Goal: Task Accomplishment & Management: Use online tool/utility

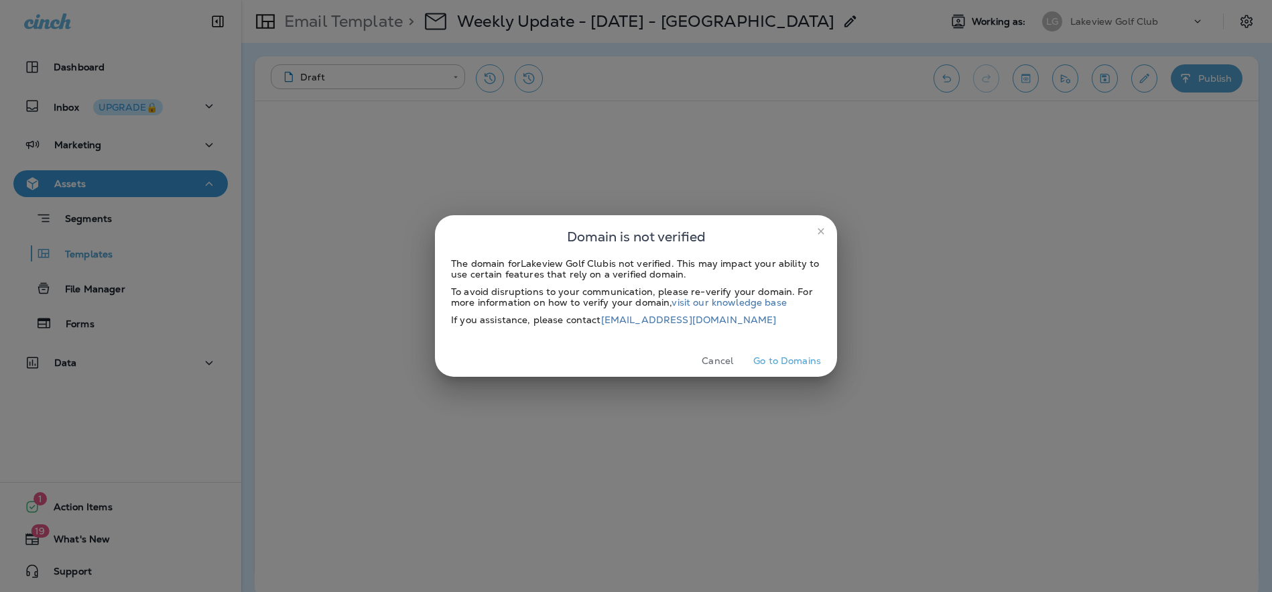
click at [723, 359] on button "Cancel" at bounding box center [717, 361] width 50 height 21
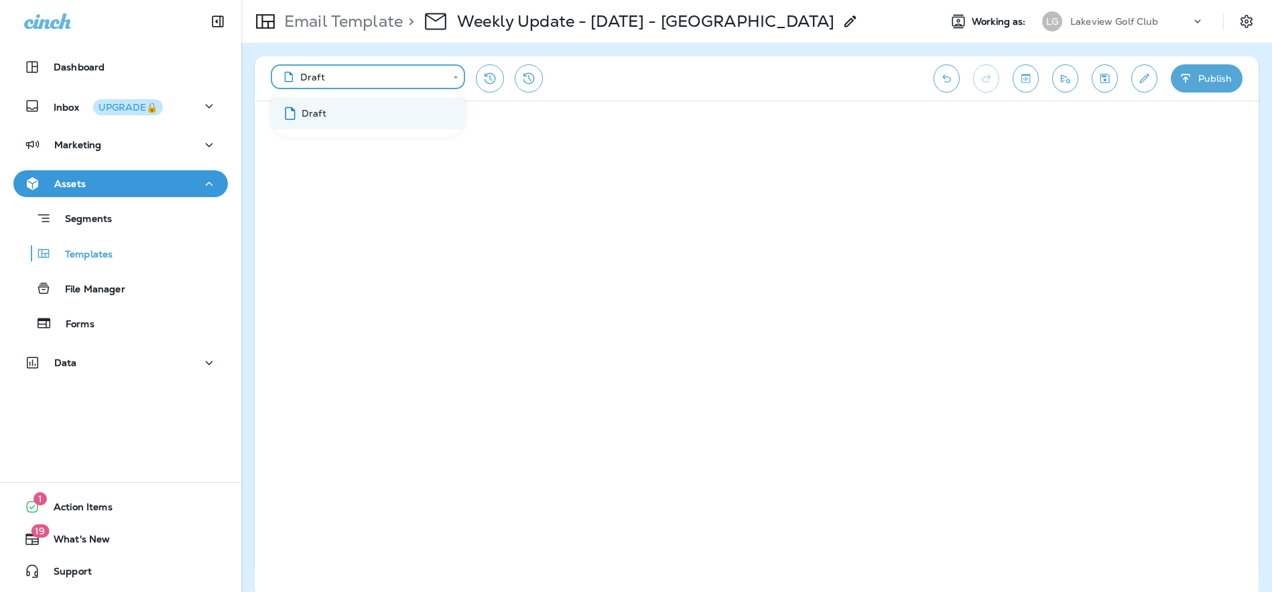
click at [451, 0] on body "**********" at bounding box center [636, 0] width 1272 height 0
click at [457, 75] on div at bounding box center [636, 296] width 1272 height 592
click at [521, 79] on icon "View Changelog" at bounding box center [529, 78] width 16 height 16
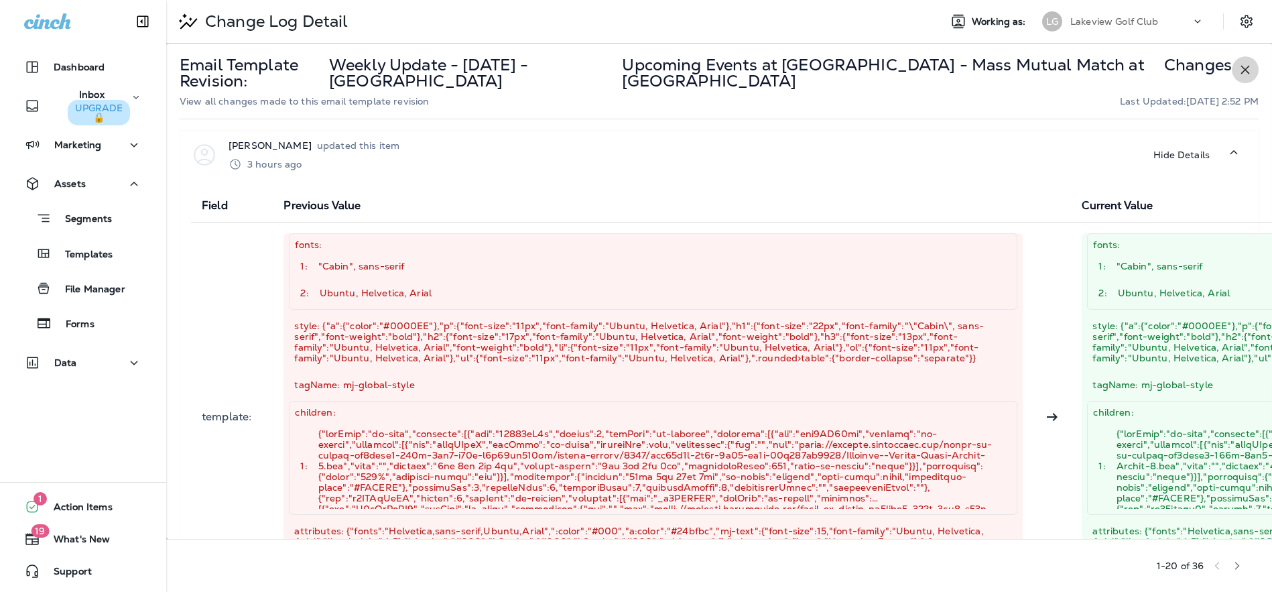
click at [1237, 71] on icon "button" at bounding box center [1245, 70] width 16 height 16
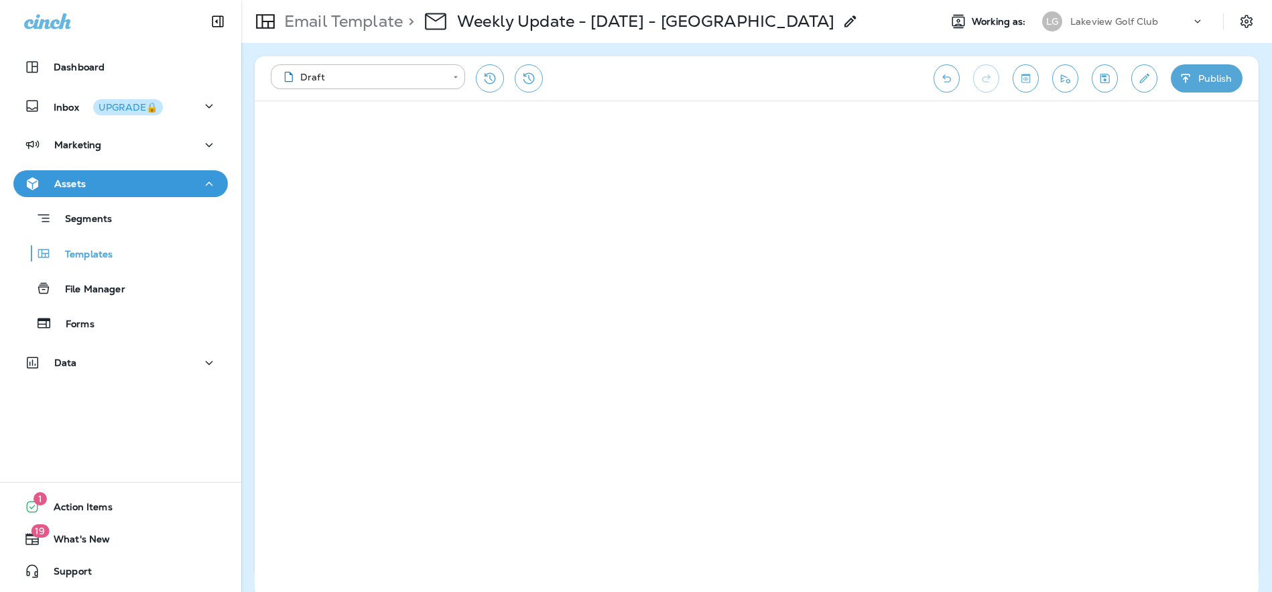
click at [492, 77] on icon "Restore from previous version" at bounding box center [490, 78] width 16 height 16
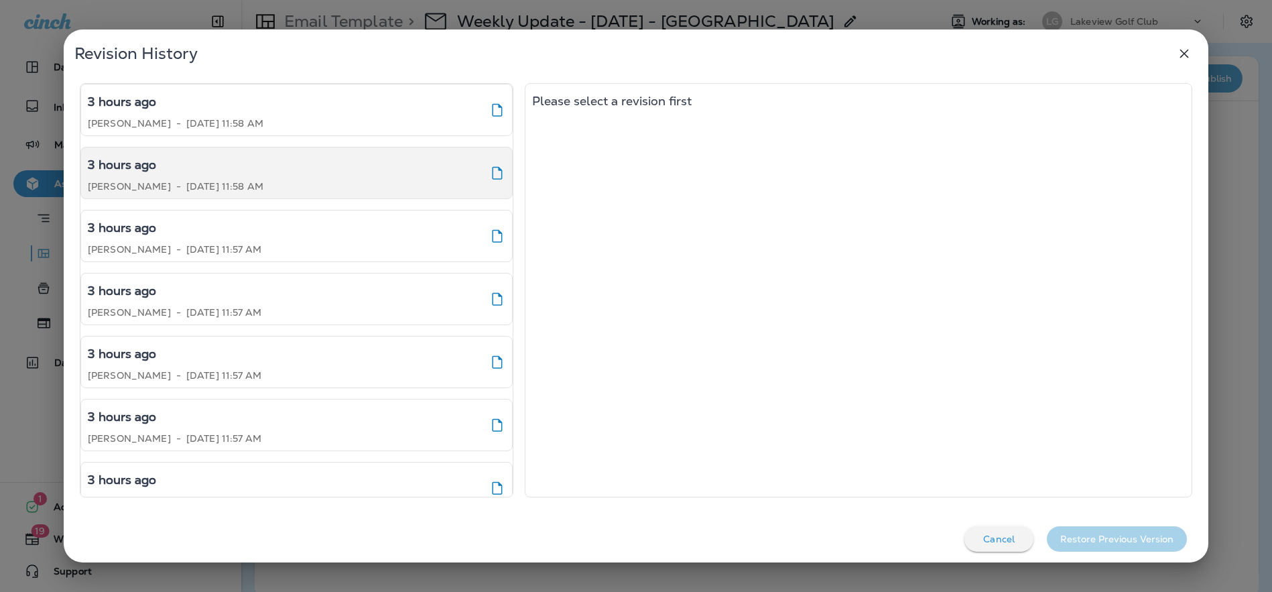
click at [302, 163] on div "3 hours ago [PERSON_NAME] - [DATE] 11:58 AM" at bounding box center [296, 173] width 432 height 52
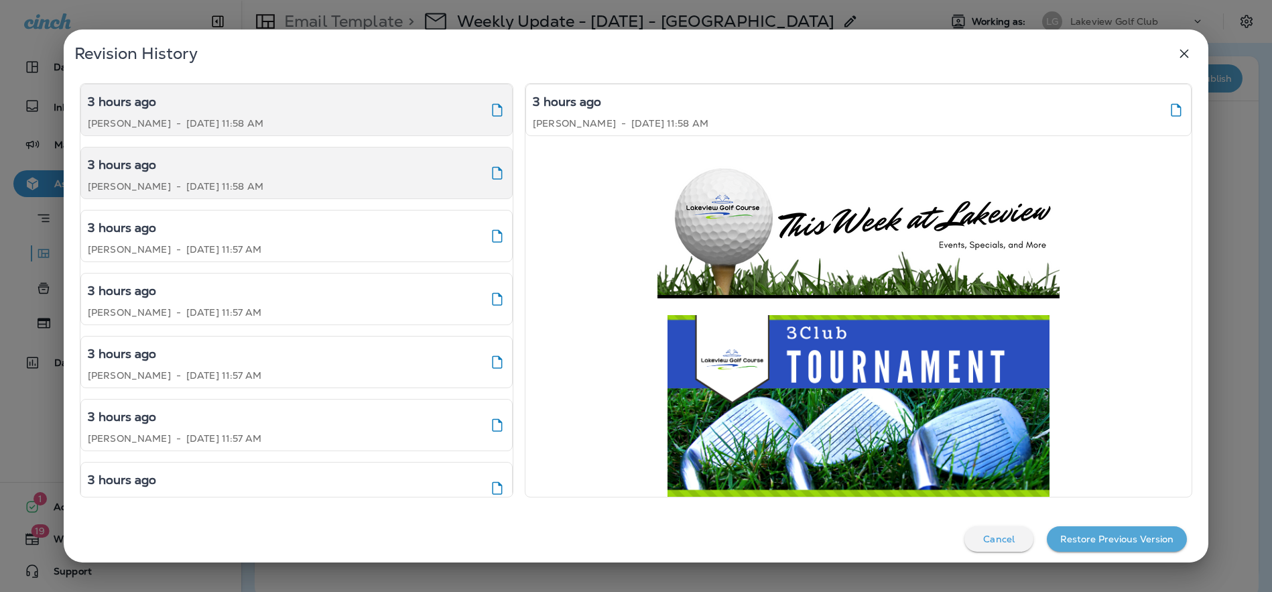
click at [304, 121] on div "3 hours ago [PERSON_NAME] - [DATE] 11:58 AM" at bounding box center [296, 110] width 432 height 52
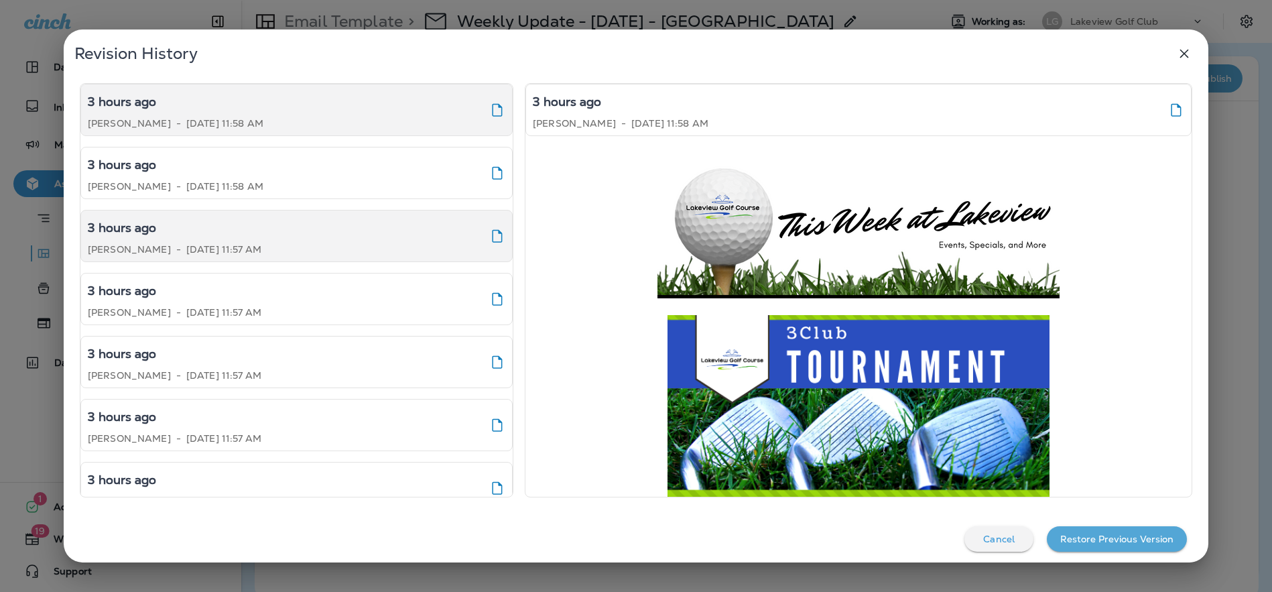
click at [302, 231] on div "3 hours ago [PERSON_NAME] - [DATE] 11:57 AM" at bounding box center [296, 236] width 432 height 52
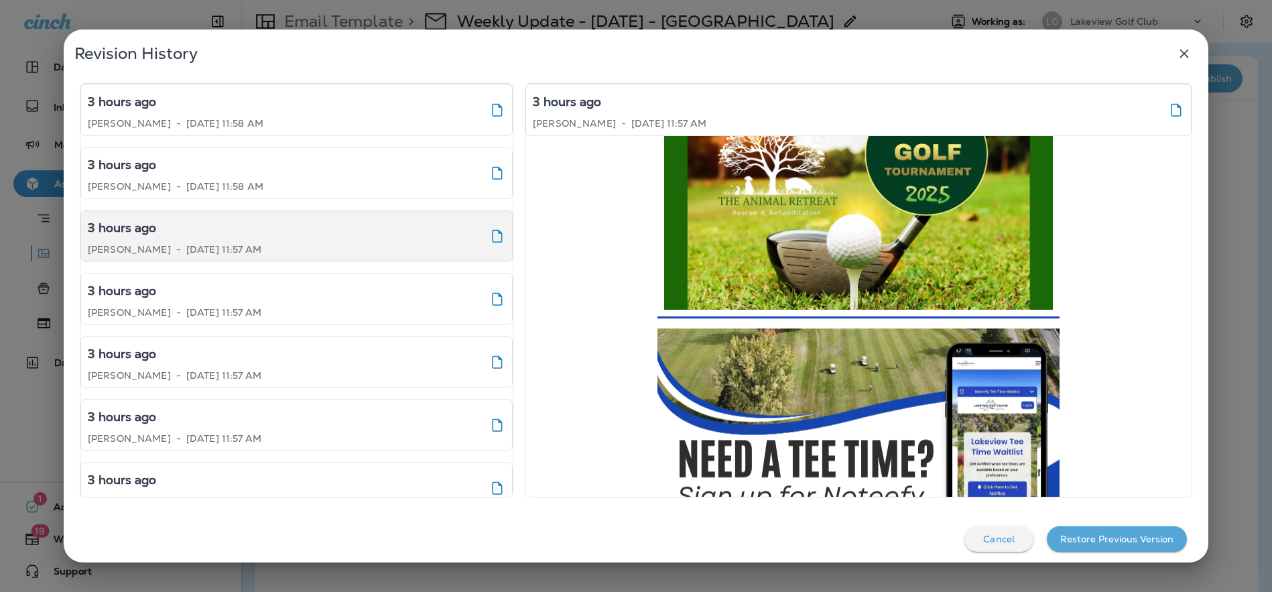
scroll to position [3090, 0]
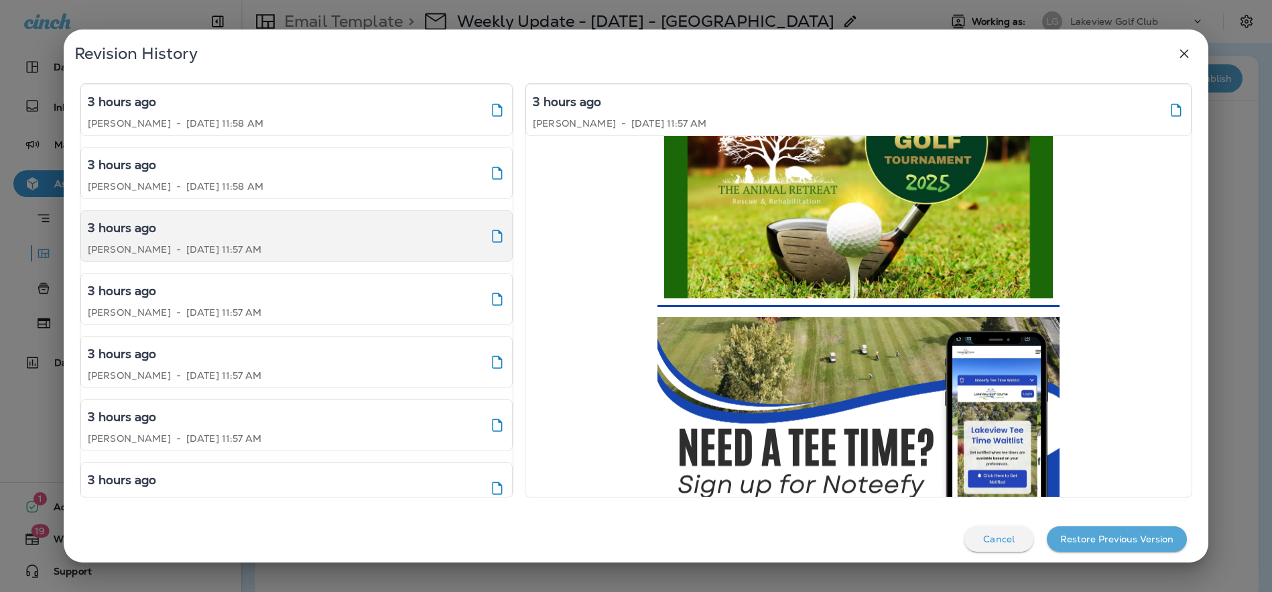
click at [1096, 544] on button "Restore Previous Version" at bounding box center [1117, 538] width 140 height 25
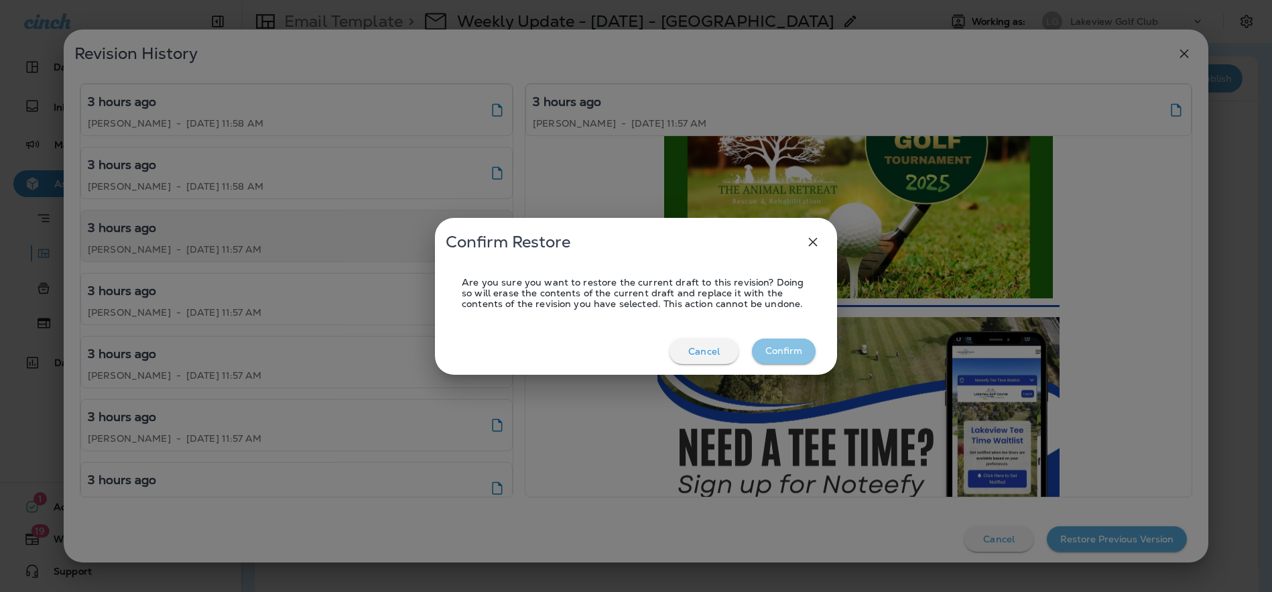
click at [801, 351] on button "Confirm" at bounding box center [784, 350] width 64 height 25
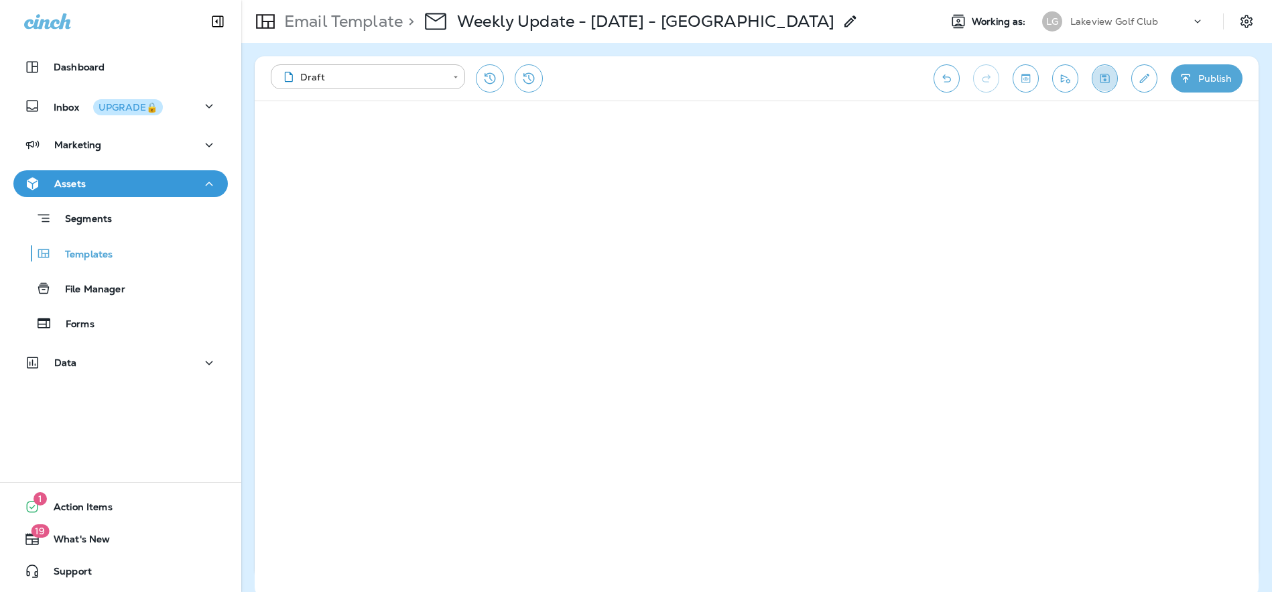
click at [1105, 73] on icon "Save" at bounding box center [1105, 78] width 14 height 13
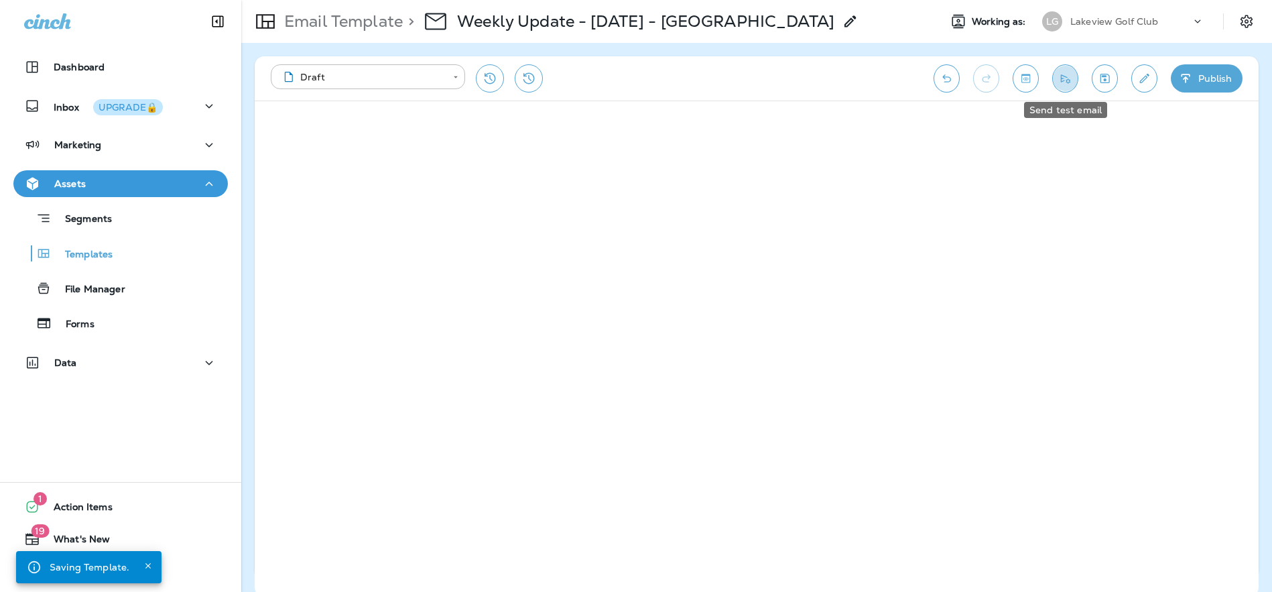
click at [1064, 72] on icon "Send test email" at bounding box center [1065, 78] width 14 height 13
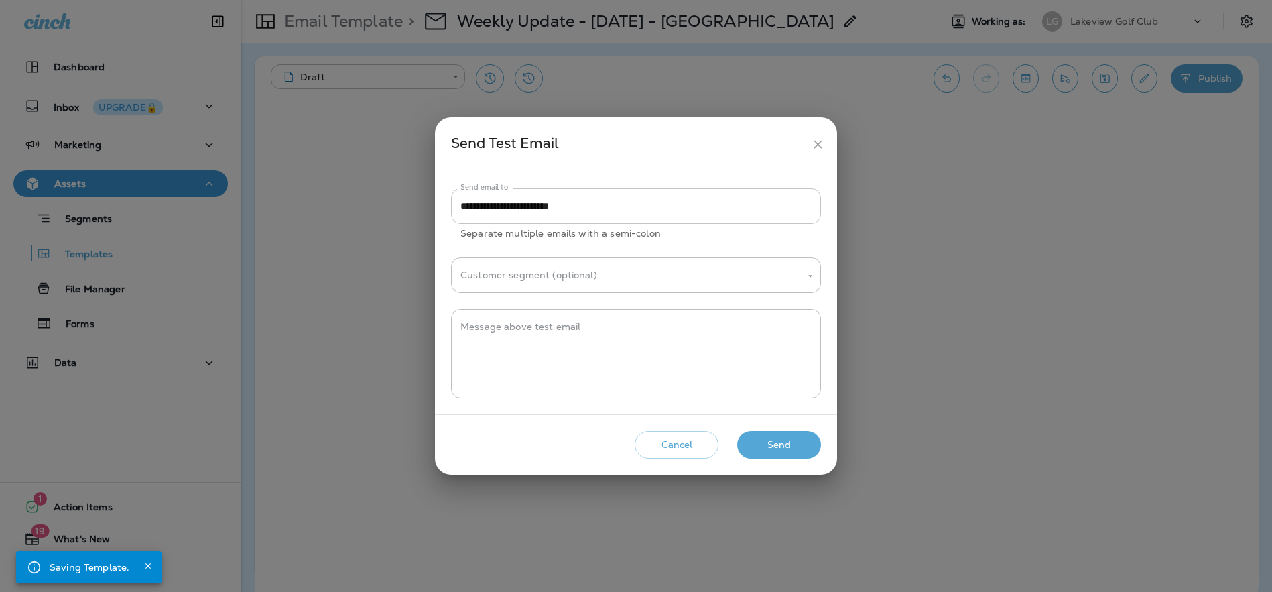
drag, startPoint x: 531, startPoint y: 207, endPoint x: 564, endPoint y: 215, distance: 33.8
click at [531, 207] on input "**********" at bounding box center [636, 206] width 370 height 36
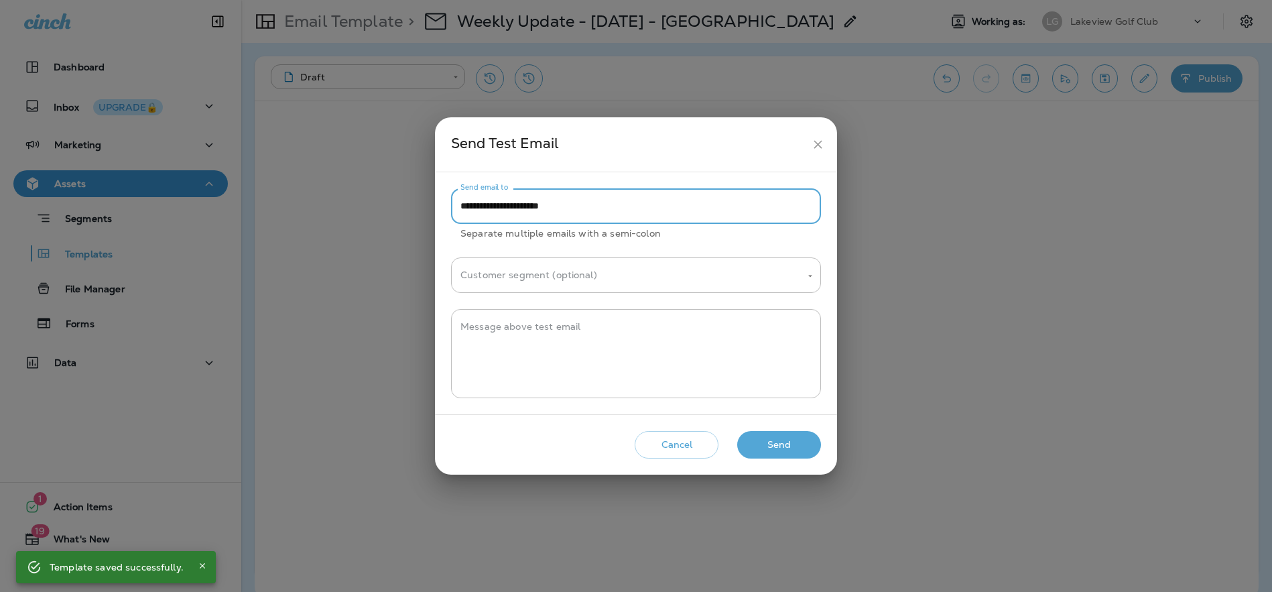
type input "**********"
click at [801, 443] on button "Send" at bounding box center [779, 444] width 84 height 27
